Goal: Check status

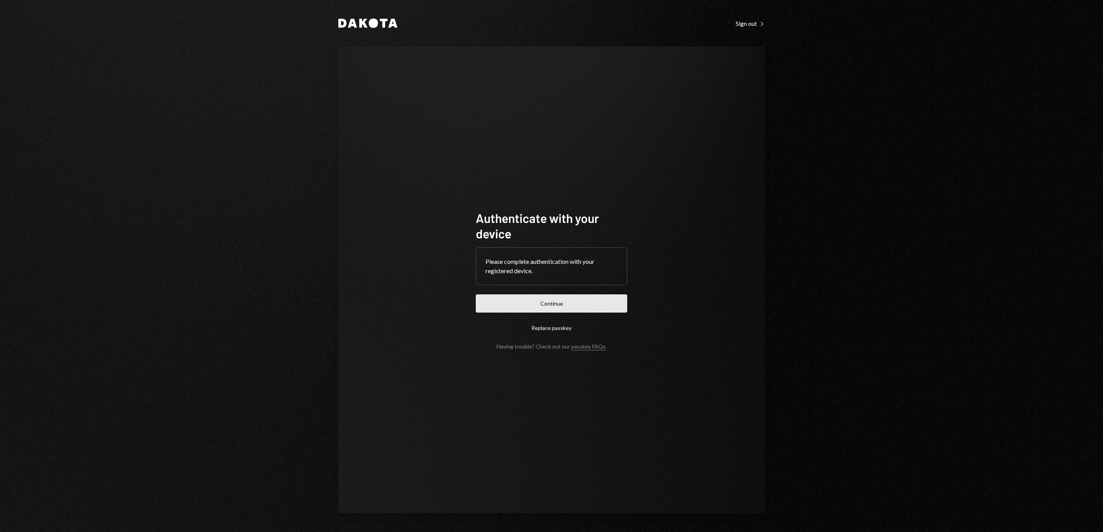
click at [592, 308] on button "Continue" at bounding box center [551, 303] width 151 height 18
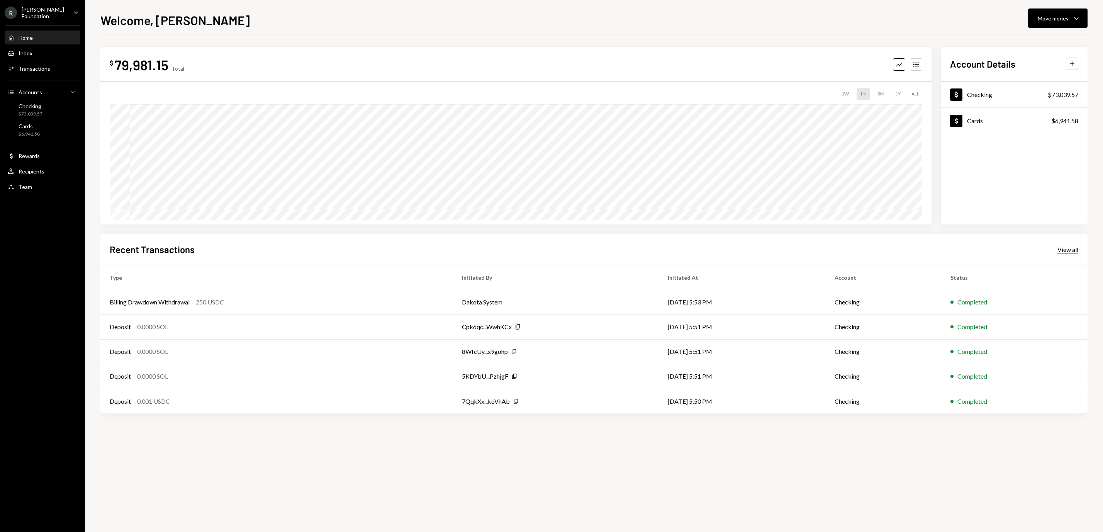
click at [1072, 251] on div "View all" at bounding box center [1067, 250] width 21 height 8
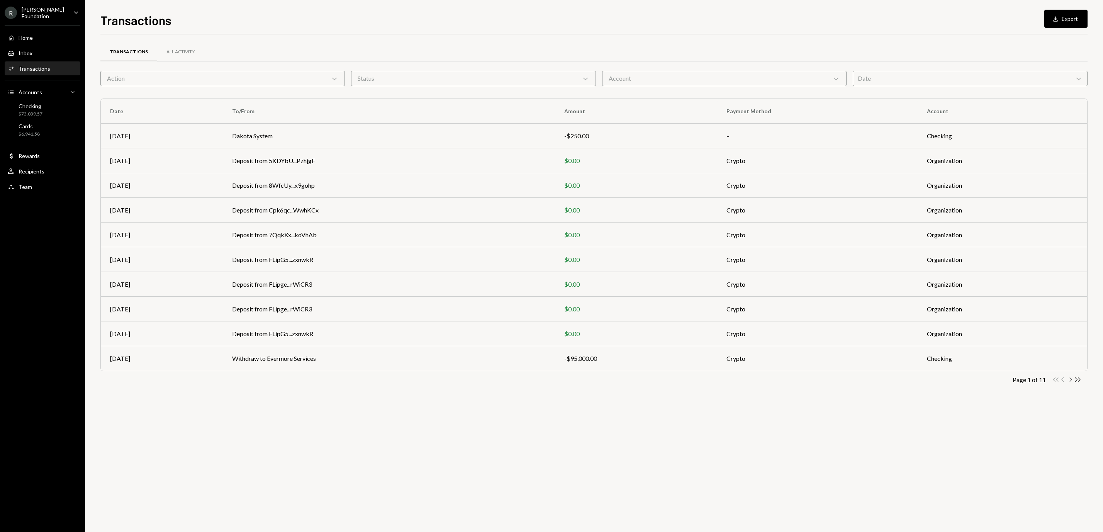
click at [1070, 379] on icon "button" at bounding box center [1071, 379] width 2 height 4
click at [1064, 381] on icon "Chevron Left" at bounding box center [1062, 379] width 7 height 7
click at [1072, 382] on icon "Chevron Right" at bounding box center [1070, 379] width 7 height 7
click at [424, 266] on td "Deposit from 0xF922...8b68d9" at bounding box center [384, 259] width 324 height 25
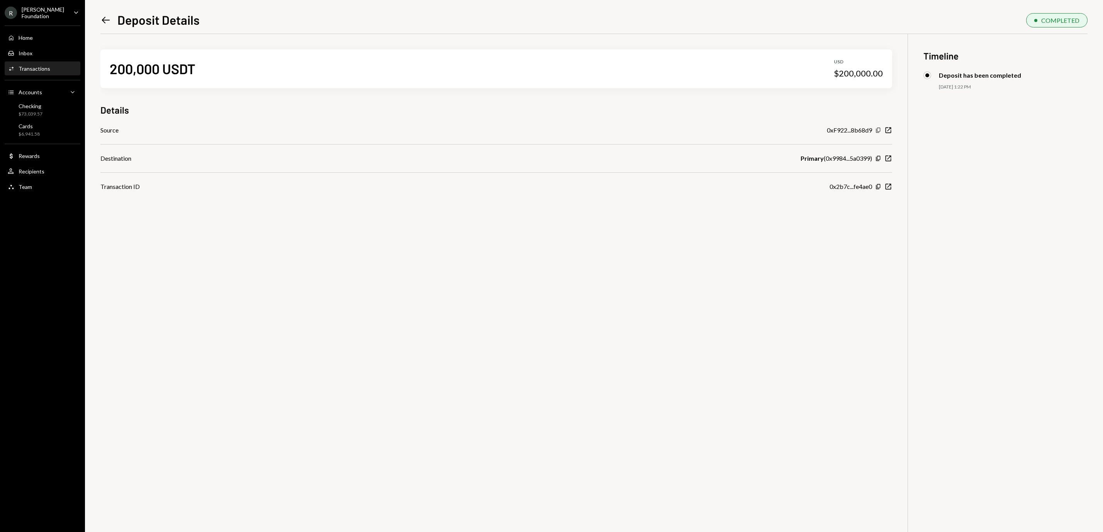
click at [878, 131] on icon "Copy" at bounding box center [878, 130] width 6 height 6
click at [103, 21] on icon "Left Arrow" at bounding box center [105, 20] width 11 height 11
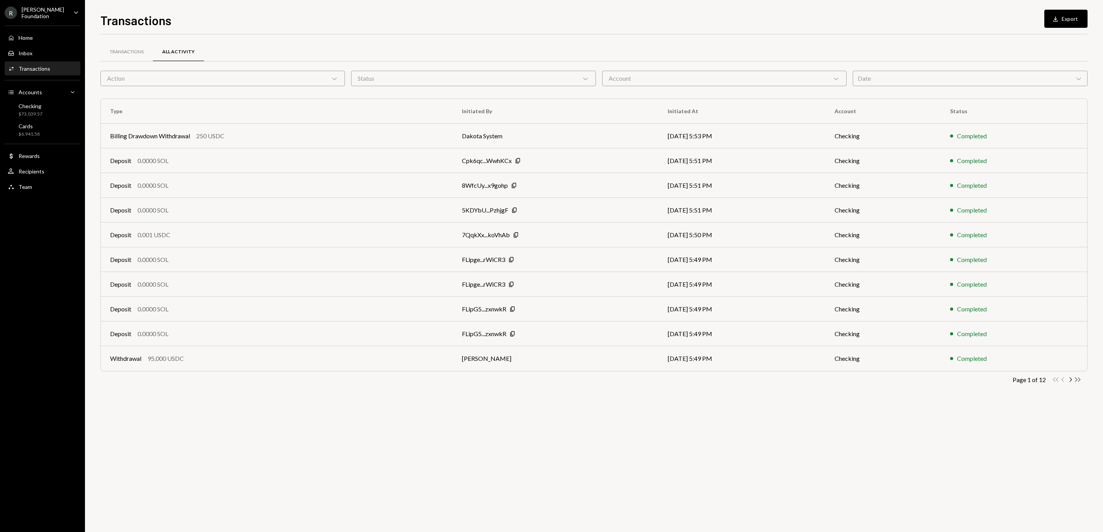
click at [1077, 381] on icon "Double Arrow Right" at bounding box center [1077, 379] width 7 height 7
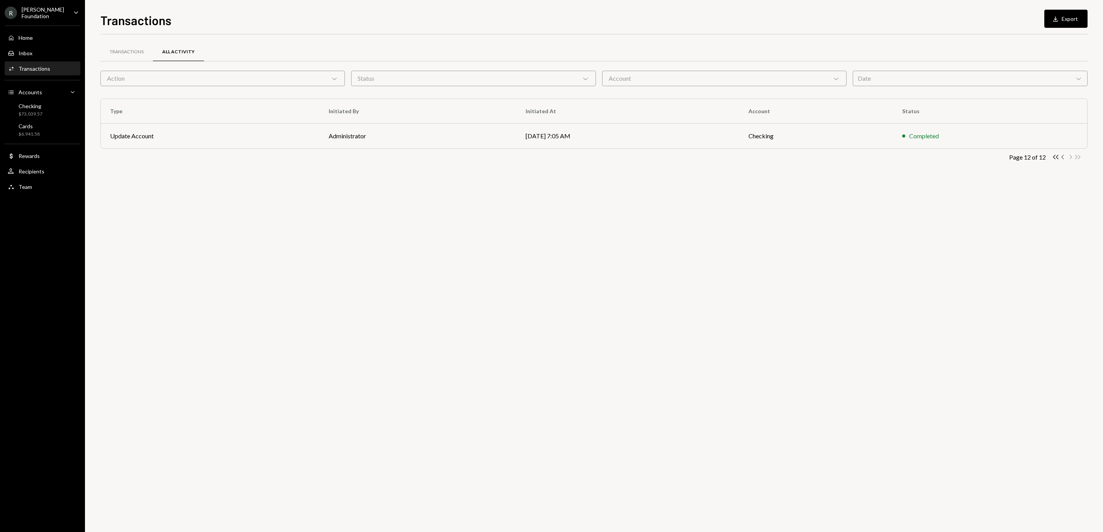
click at [1062, 159] on icon "button" at bounding box center [1062, 157] width 2 height 4
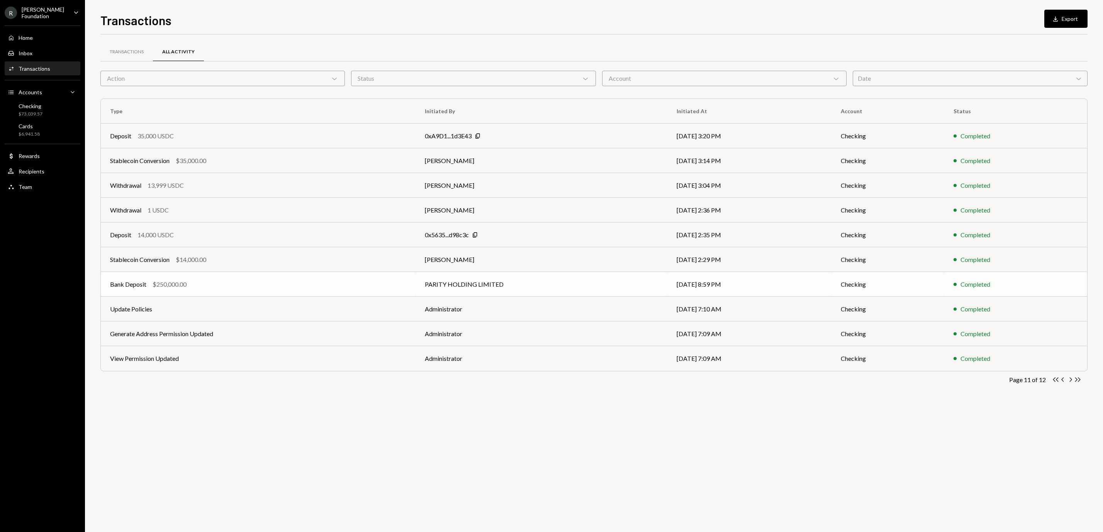
click at [534, 290] on td "PARITY HOLDING LIMITED" at bounding box center [541, 284] width 252 height 25
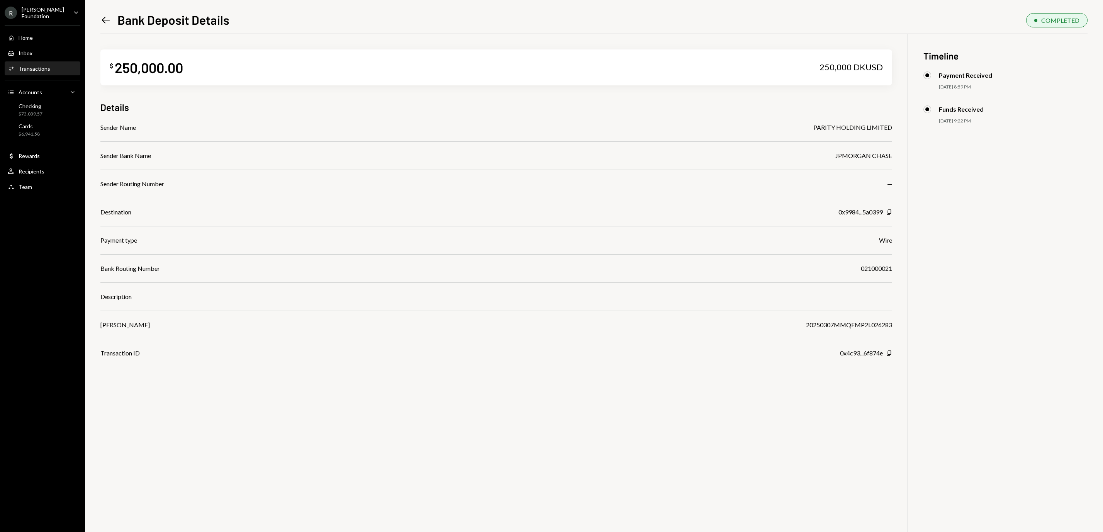
click at [108, 15] on icon "Left Arrow" at bounding box center [105, 20] width 11 height 11
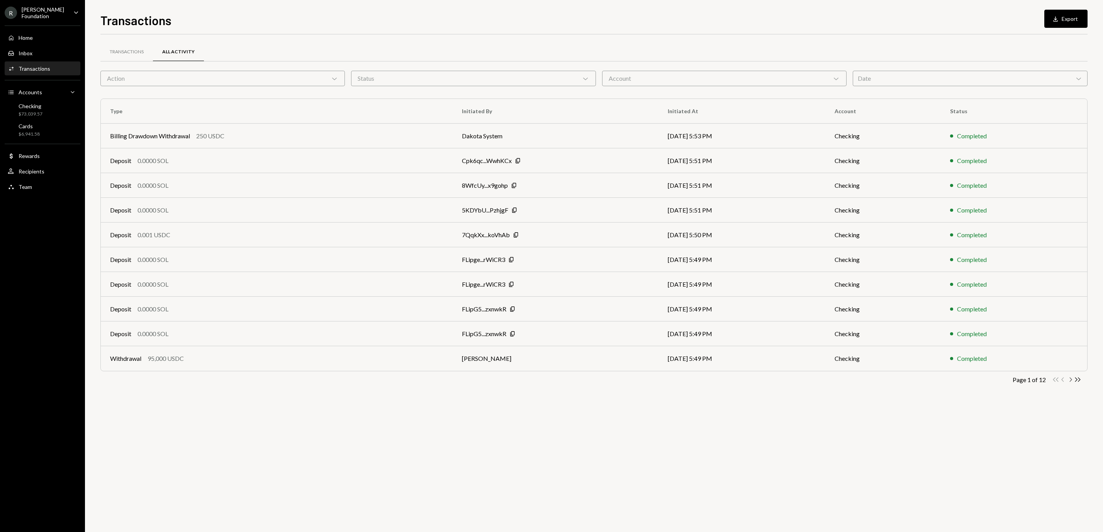
click at [1072, 383] on icon "Chevron Right" at bounding box center [1070, 379] width 7 height 7
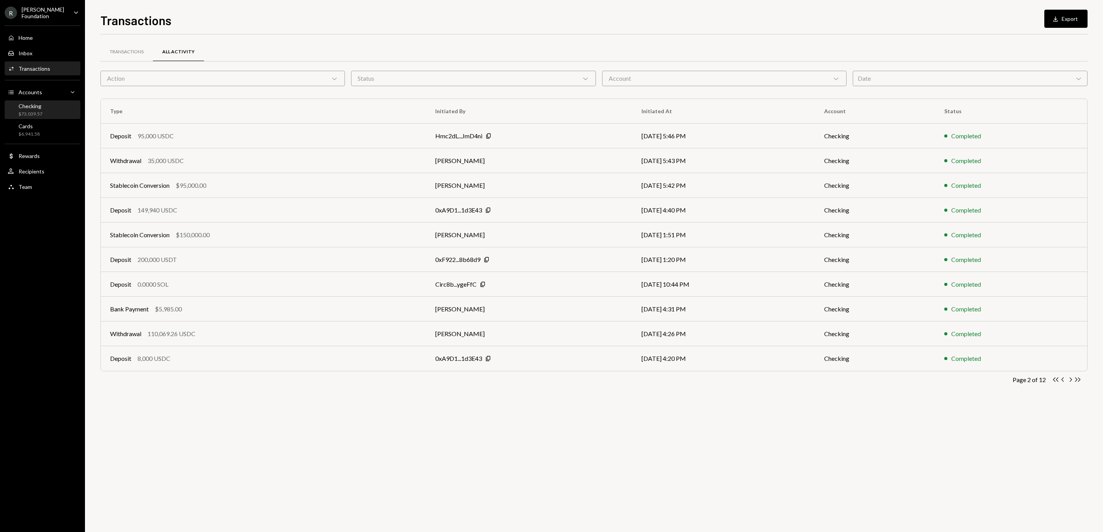
click at [36, 111] on div "$73,039.57" at bounding box center [31, 114] width 24 height 7
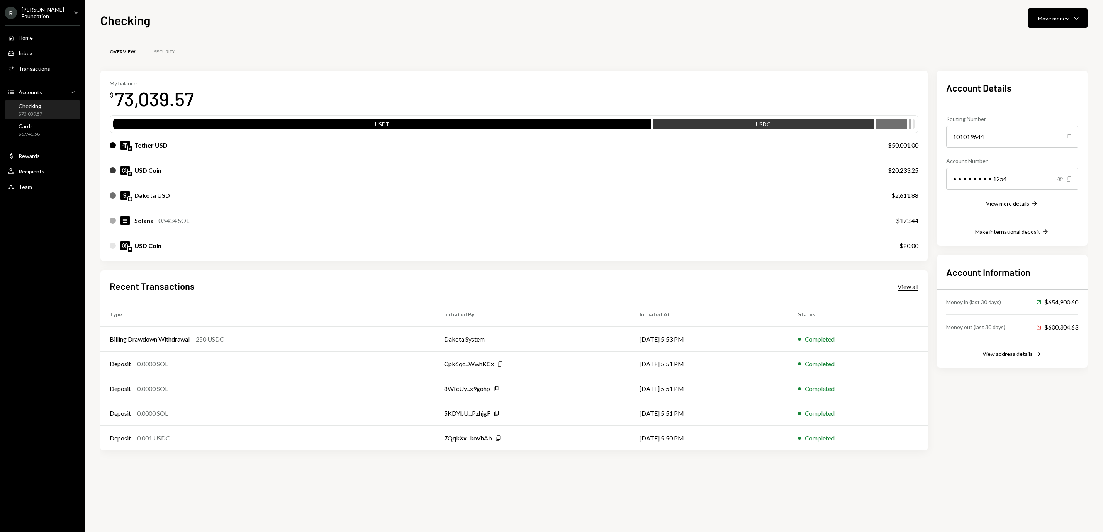
click at [917, 283] on div "View all" at bounding box center [907, 287] width 21 height 8
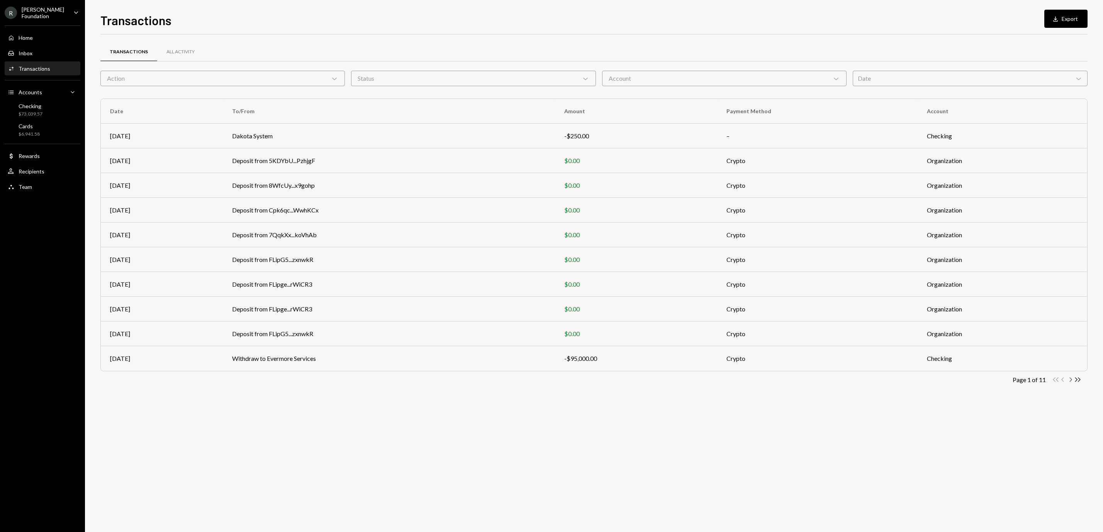
click at [1072, 380] on icon "Chevron Right" at bounding box center [1070, 379] width 7 height 7
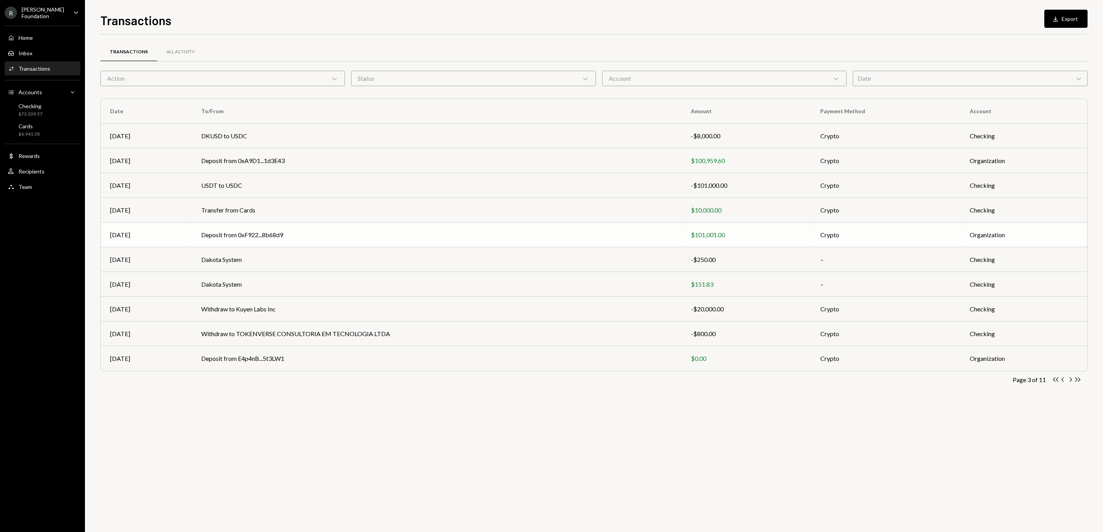
click at [698, 234] on div "$101,001.00" at bounding box center [746, 234] width 111 height 9
